Goal: Find specific page/section: Find specific page/section

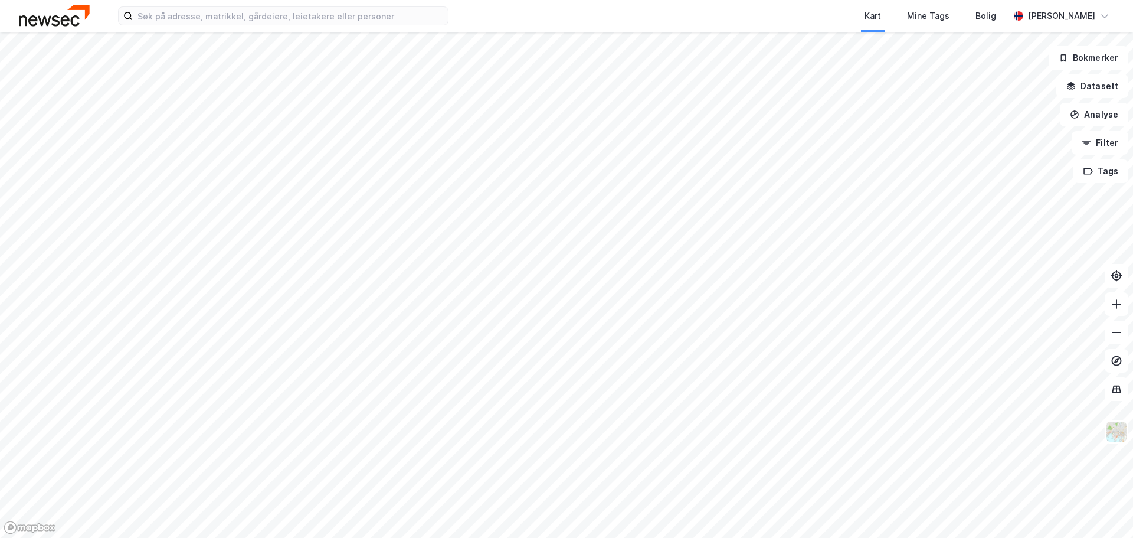
click at [914, 122] on div at bounding box center [566, 269] width 1133 height 538
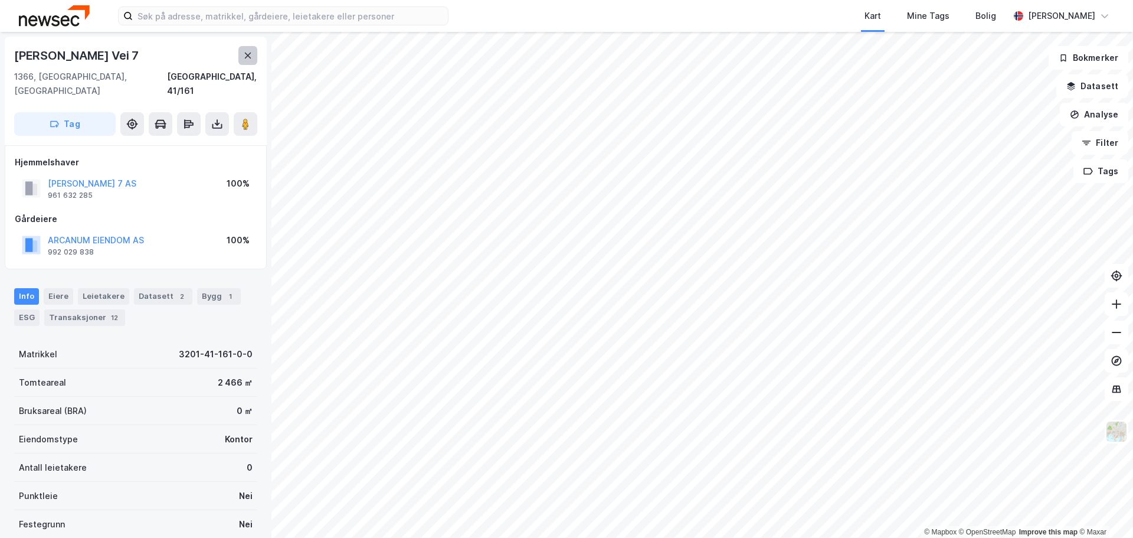
click at [252, 52] on icon at bounding box center [247, 55] width 9 height 9
